Goal: Submit feedback/report problem

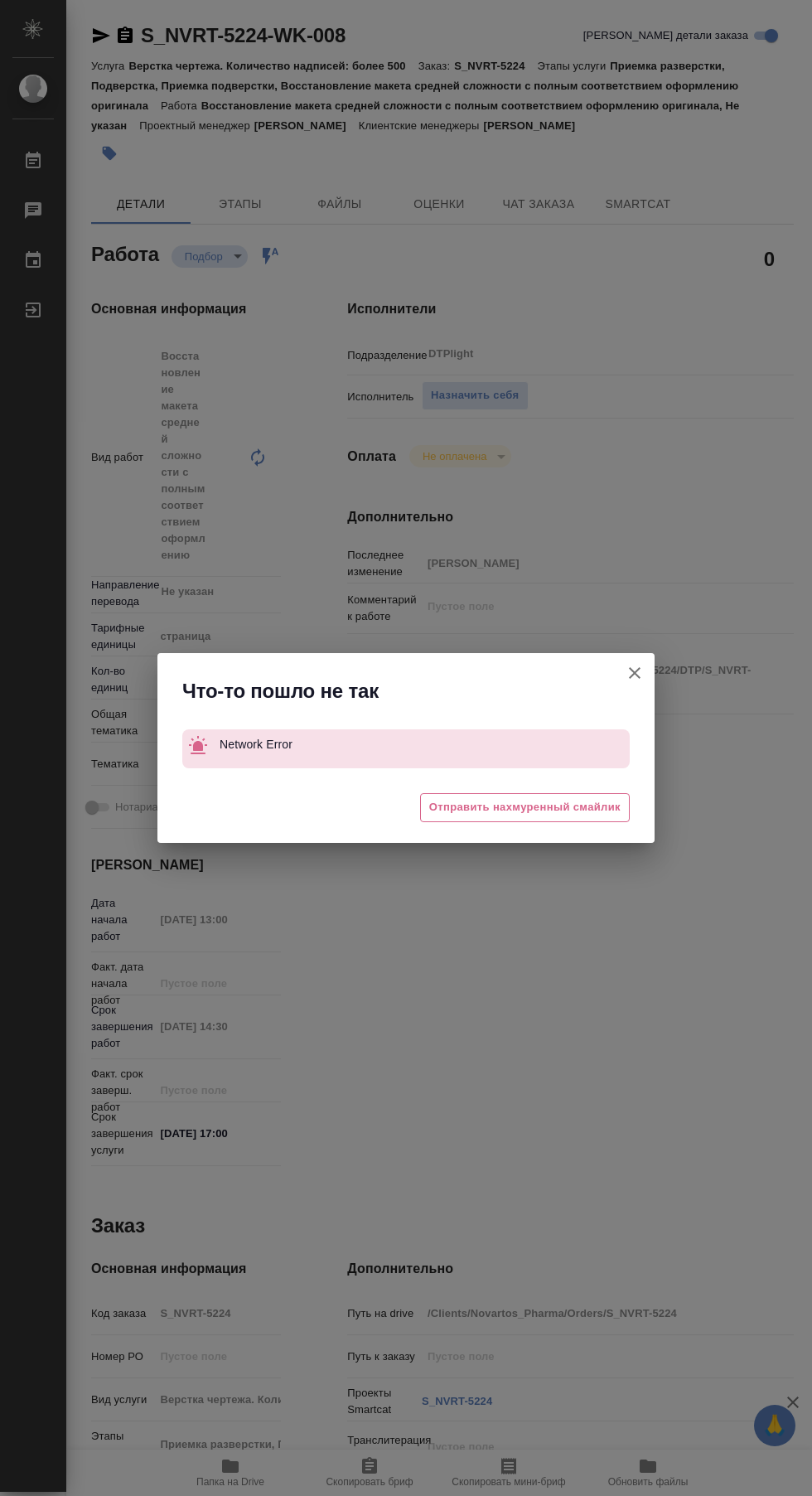
type textarea "x"
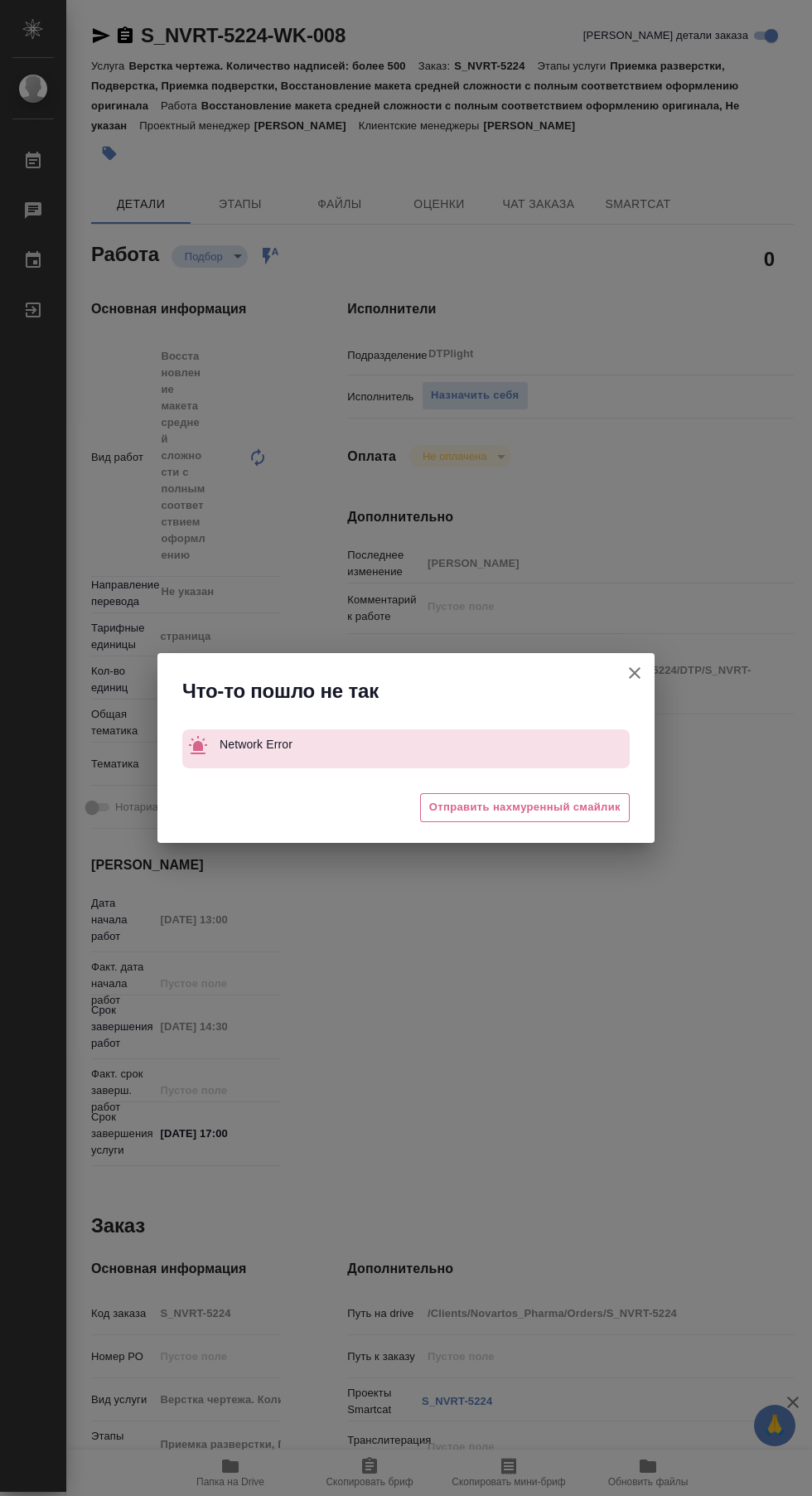
click at [640, 1021] on div "Что-то пошло не так Network Error 😓 Отправить нахмуренный смайлик" at bounding box center [406, 748] width 812 height 1496
click at [634, 673] on icon "button" at bounding box center [634, 673] width 12 height 12
type textarea "x"
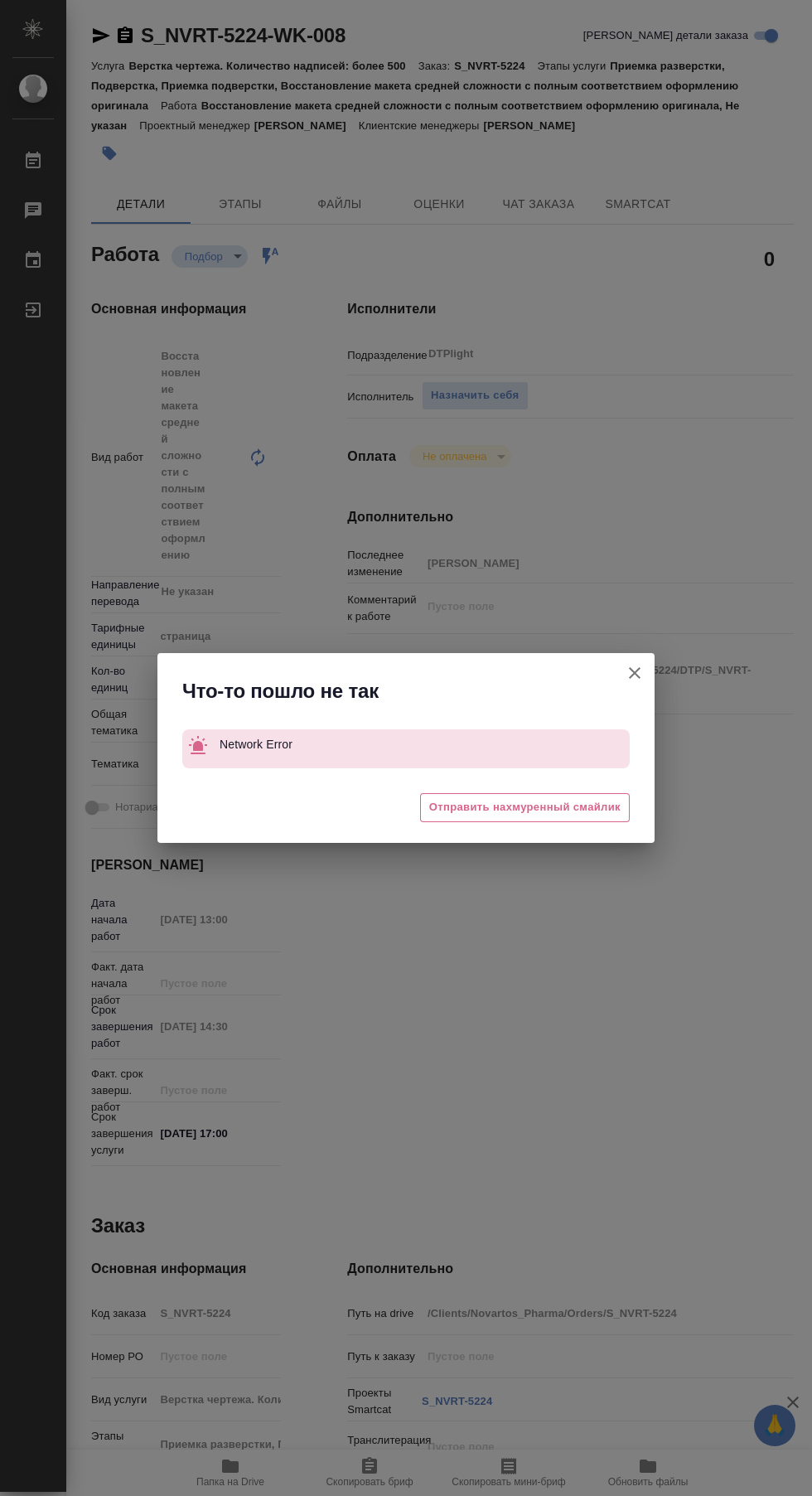
type textarea "x"
